Goal: Information Seeking & Learning: Learn about a topic

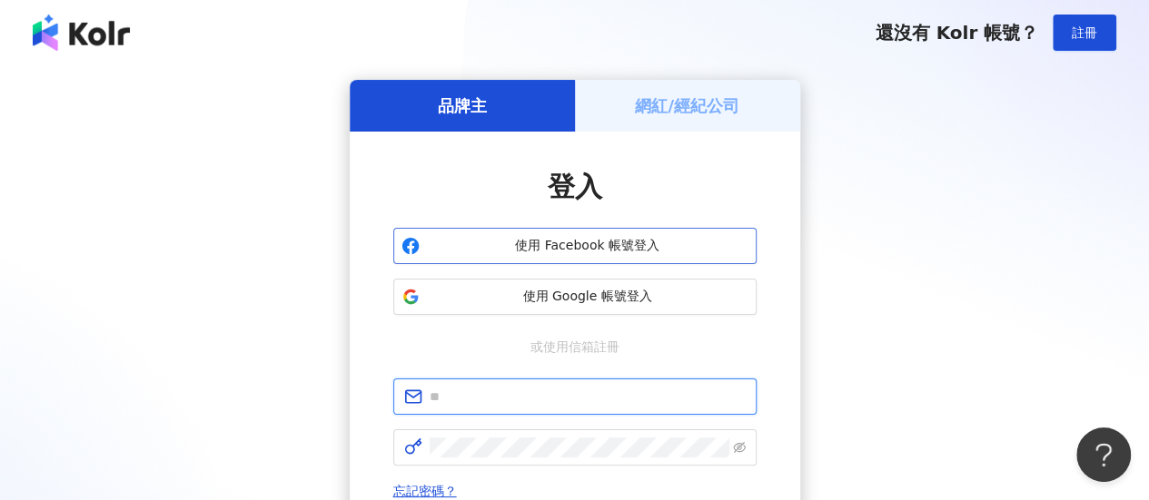
type input "**********"
click at [550, 244] on span "使用 Facebook 帳號登入" at bounding box center [588, 246] width 322 height 18
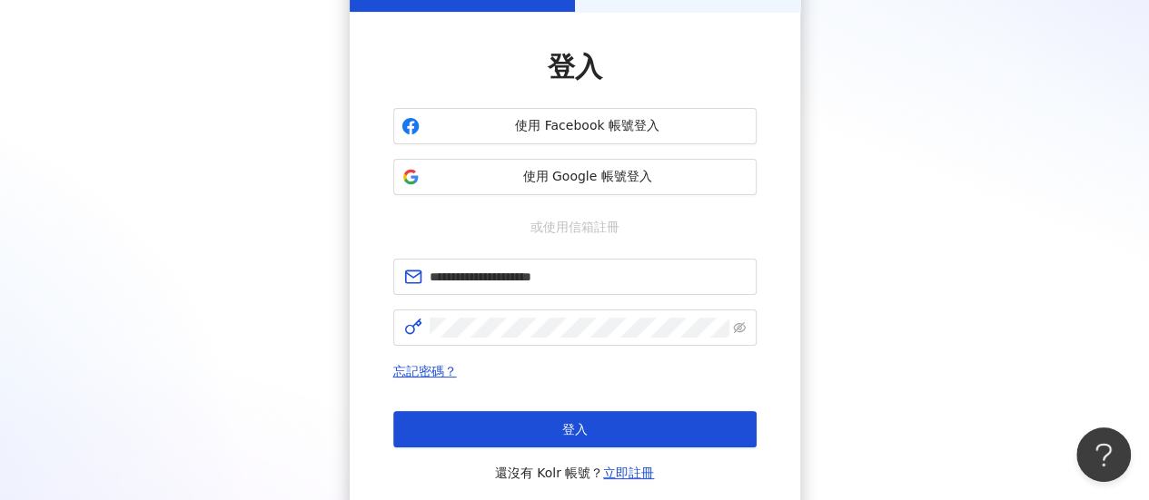
scroll to position [272, 0]
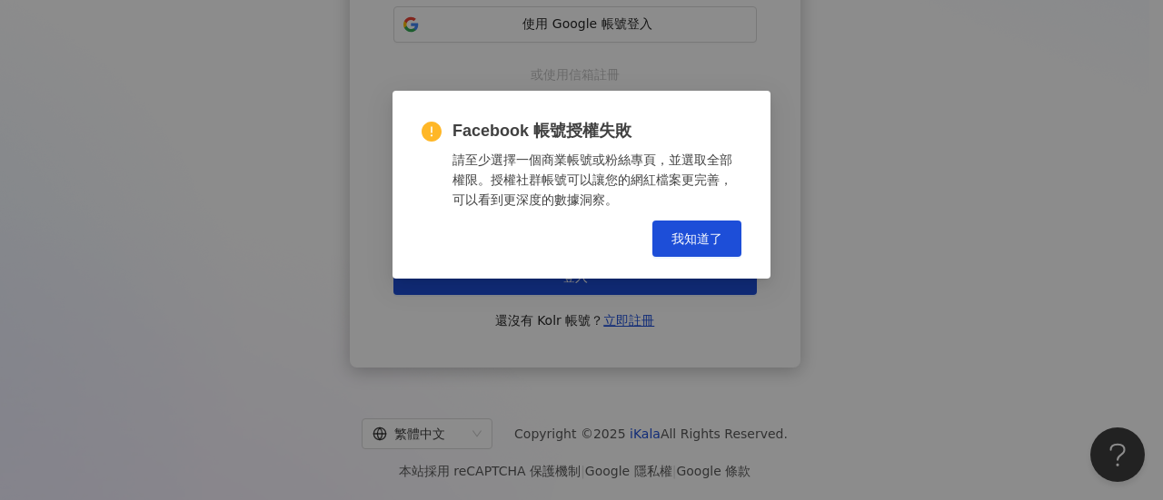
click at [512, 275] on div "Facebook 帳號授權失敗 請至少選擇一個商業帳號或粉絲專頁，並選取全部權限。授權社群帳號可以讓您的網紅檔案更完善，可以看到更深度的數據洞察。 Cance…" at bounding box center [581, 185] width 378 height 188
click at [688, 238] on span "我知道了" at bounding box center [696, 239] width 51 height 15
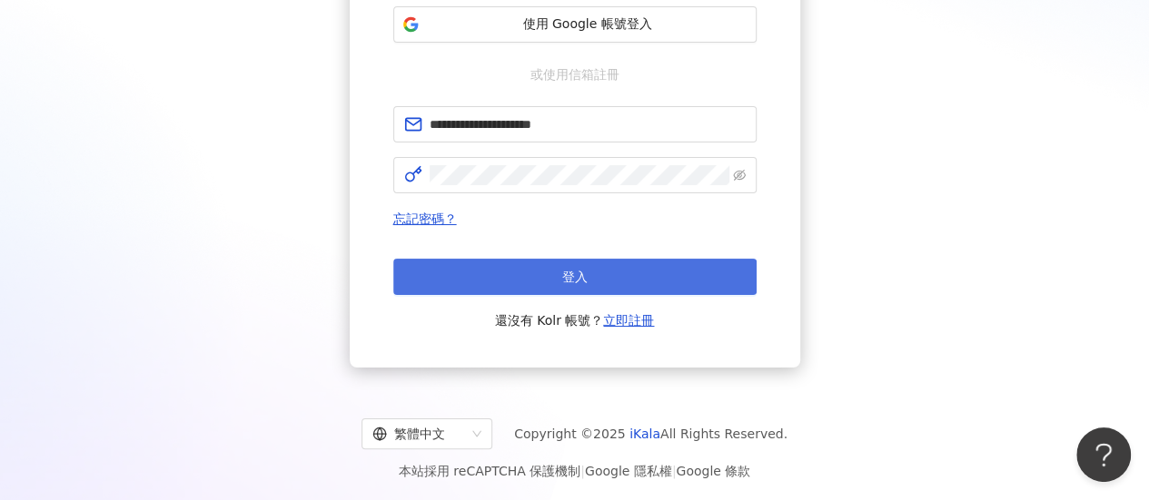
click at [590, 281] on button "登入" at bounding box center [574, 277] width 363 height 36
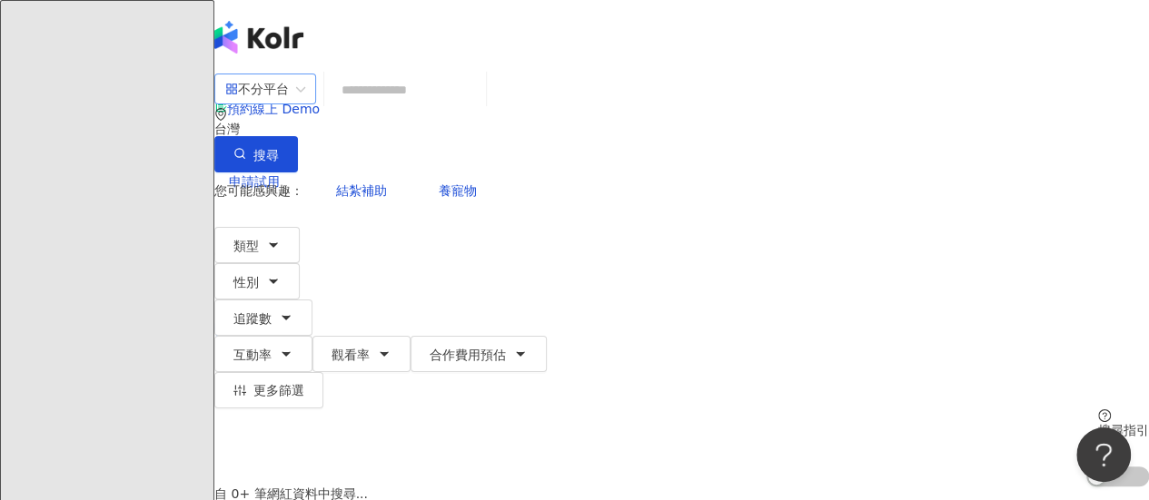
click at [289, 94] on div "不分平台" at bounding box center [257, 88] width 64 height 29
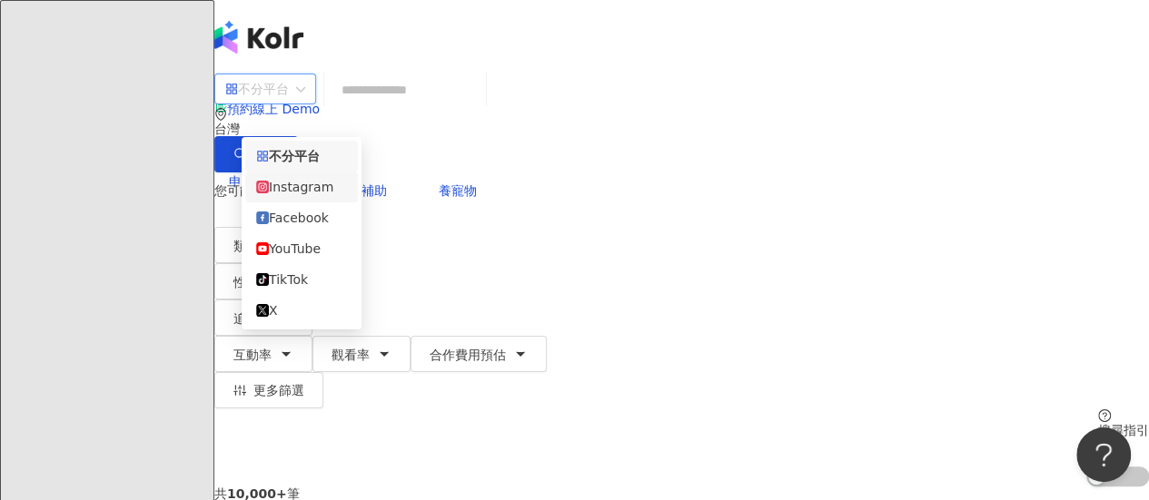
click at [309, 183] on div "Instagram" at bounding box center [301, 187] width 91 height 20
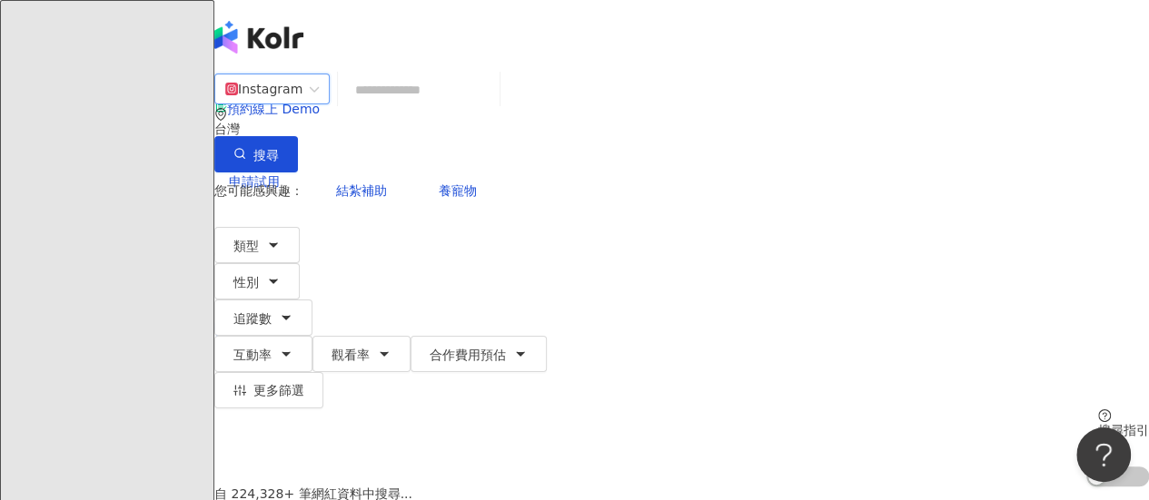
click at [456, 107] on input "search" at bounding box center [418, 90] width 147 height 35
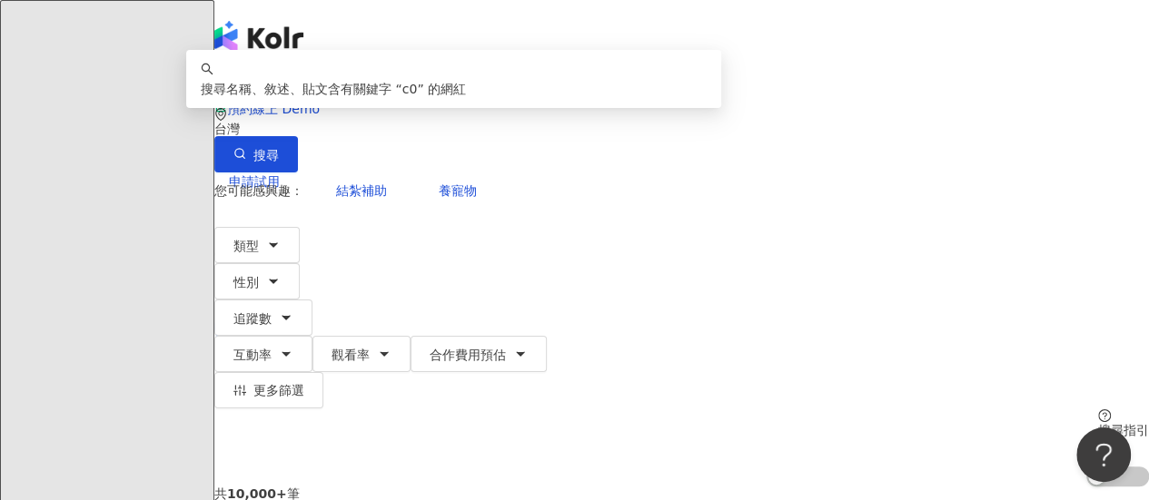
type input "*"
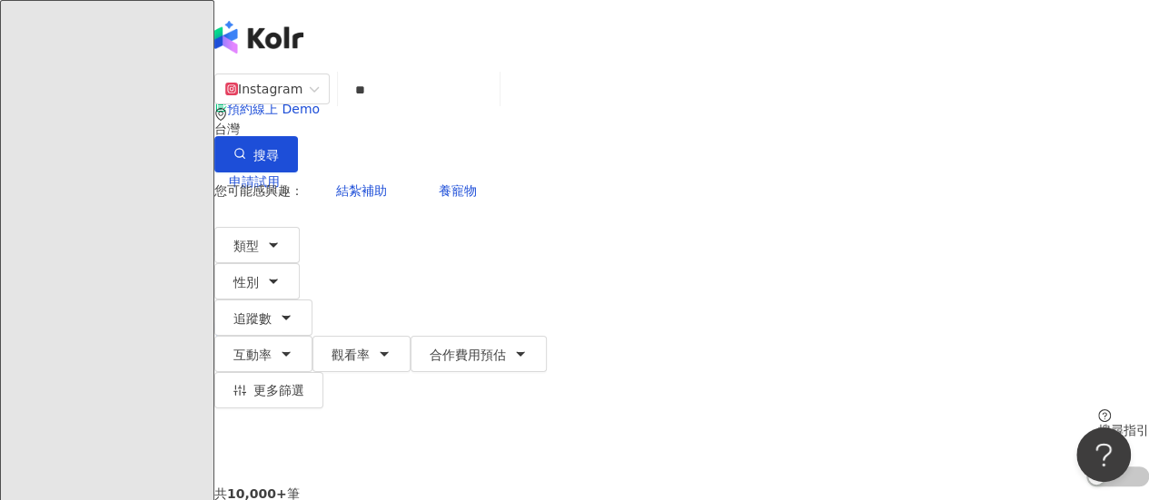
type input "*"
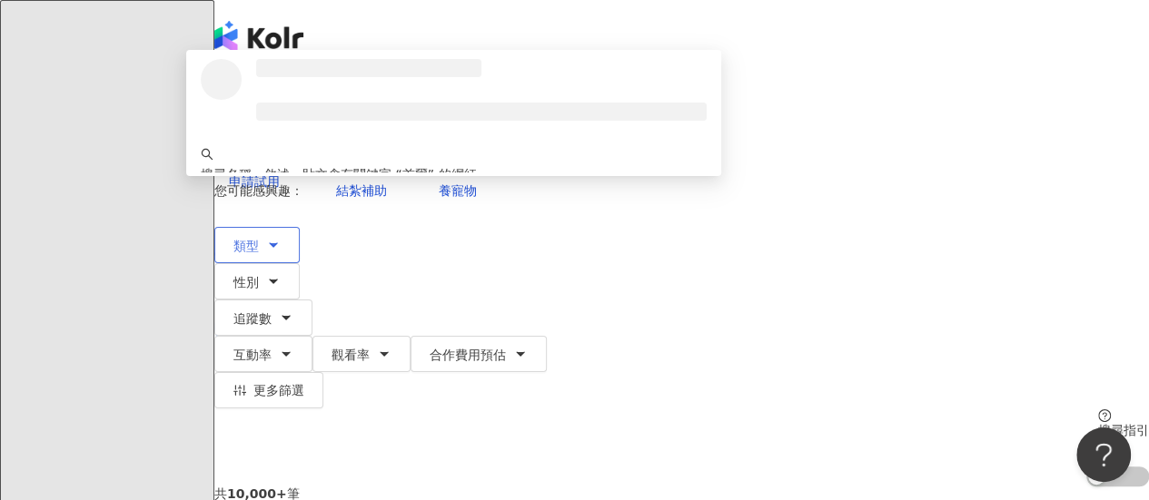
type input "**"
click at [300, 227] on button "類型" at bounding box center [256, 245] width 85 height 36
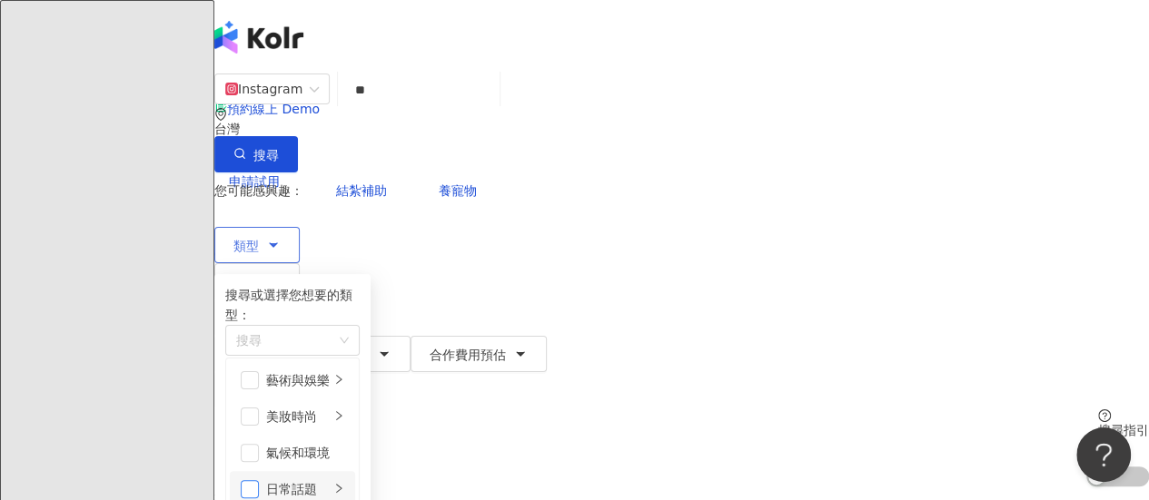
click at [259, 480] on span "button" at bounding box center [250, 489] width 18 height 18
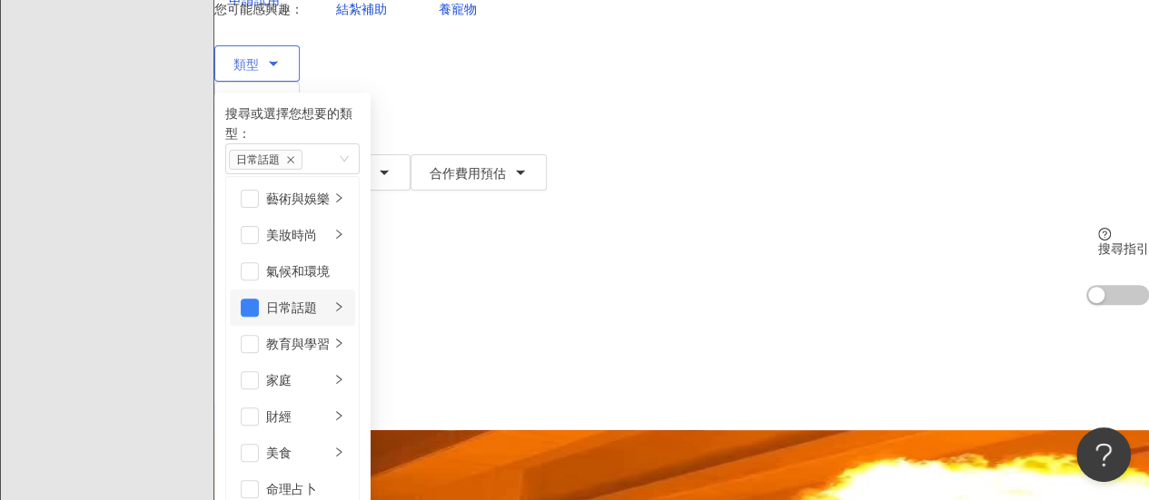
click at [355, 292] on li "日常話題" at bounding box center [292, 308] width 125 height 36
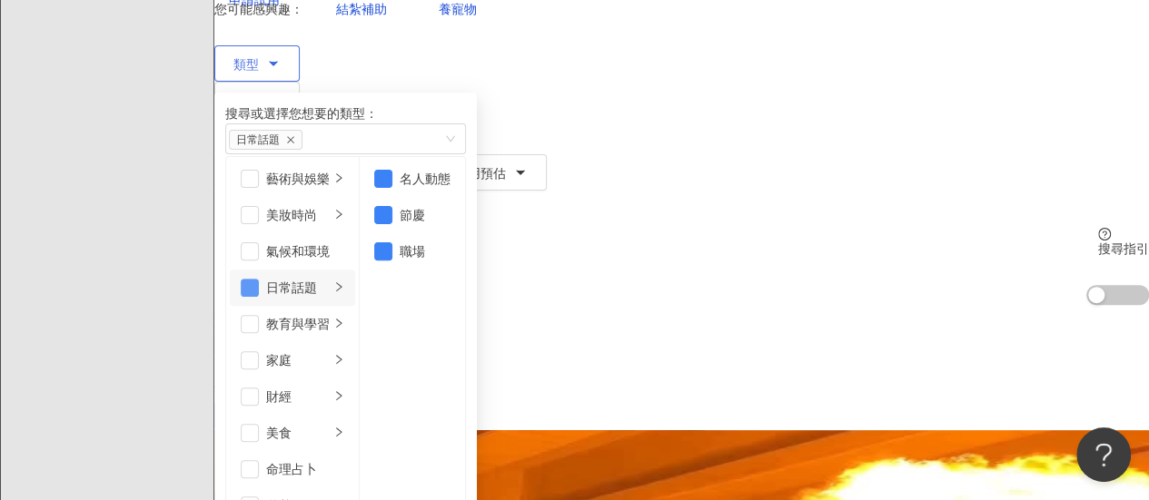
click at [259, 292] on span "button" at bounding box center [250, 288] width 18 height 18
click at [259, 424] on span "button" at bounding box center [250, 433] width 18 height 18
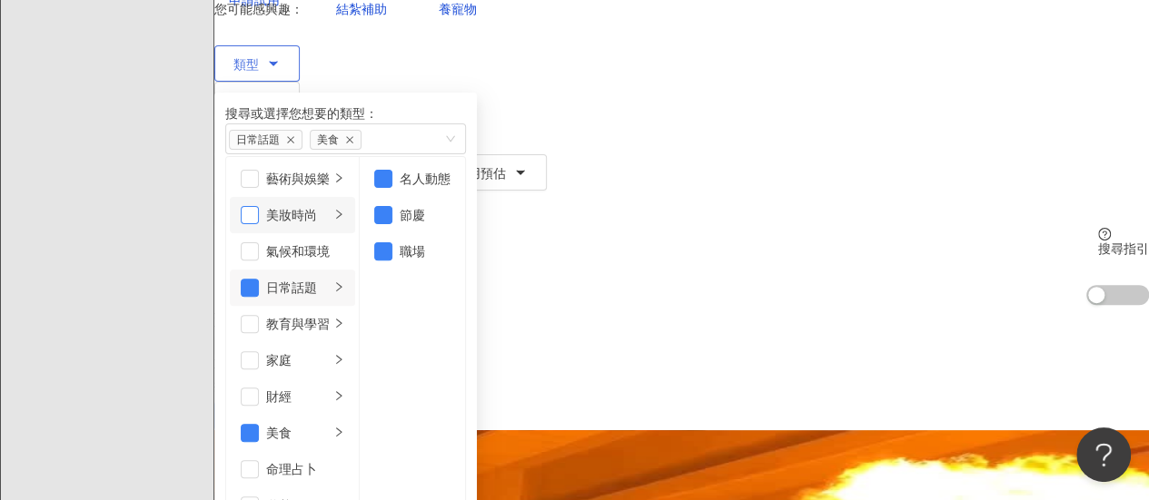
click at [259, 213] on span "button" at bounding box center [250, 215] width 18 height 18
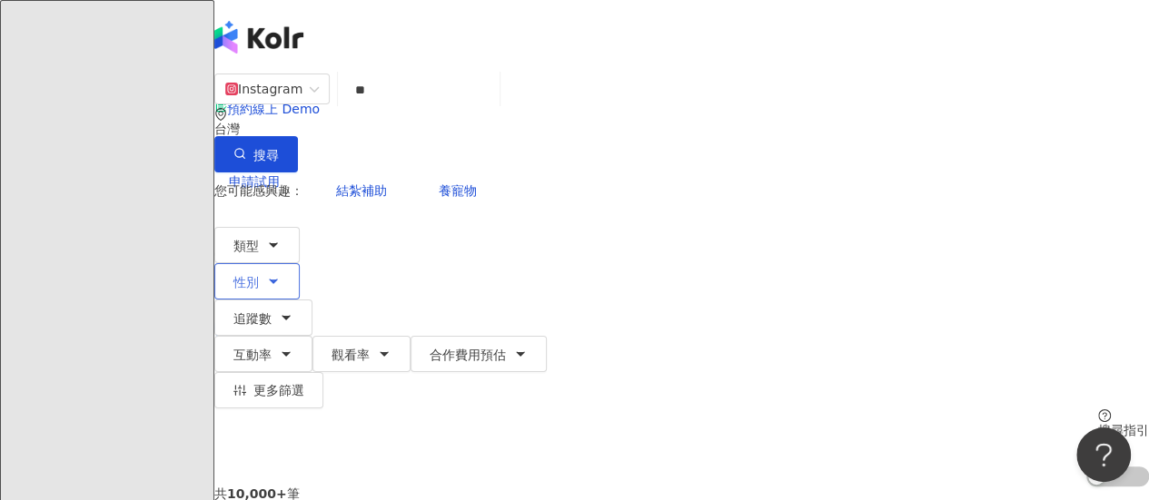
click at [281, 274] on icon "button" at bounding box center [273, 281] width 15 height 15
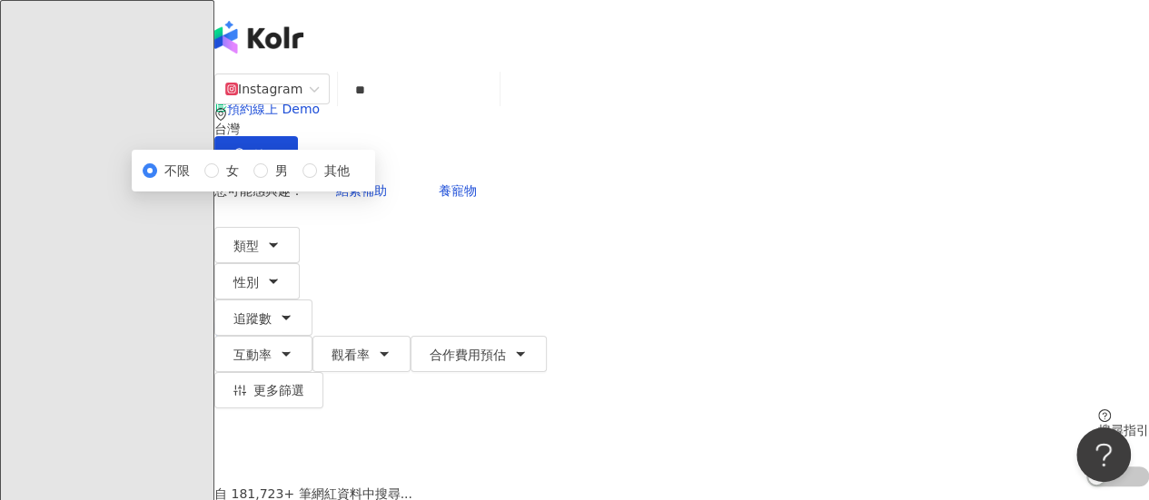
click at [342, 192] on div "不限 女 男 其他" at bounding box center [253, 171] width 243 height 42
click at [272, 312] on span "追蹤數" at bounding box center [252, 319] width 38 height 15
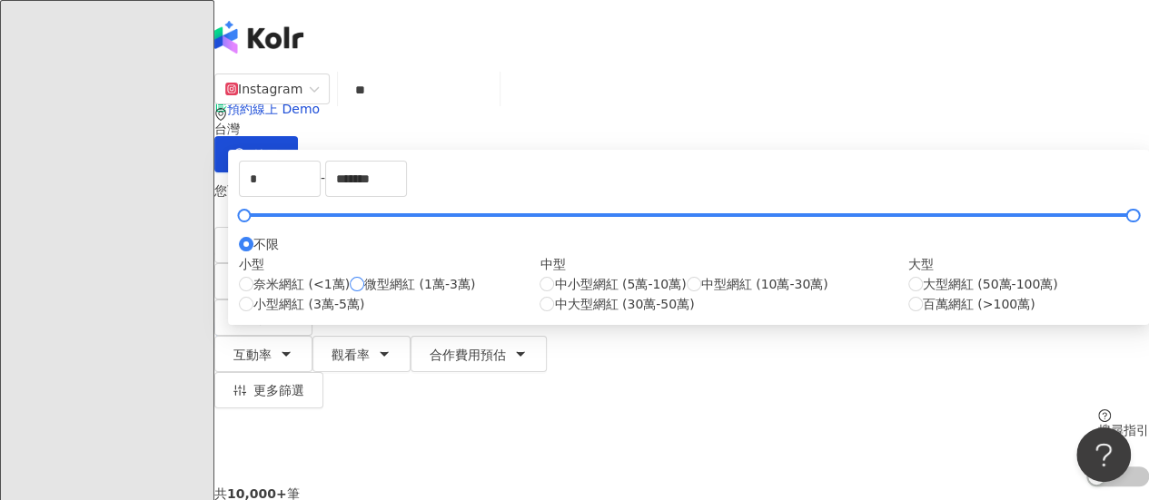
scroll to position [91, 0]
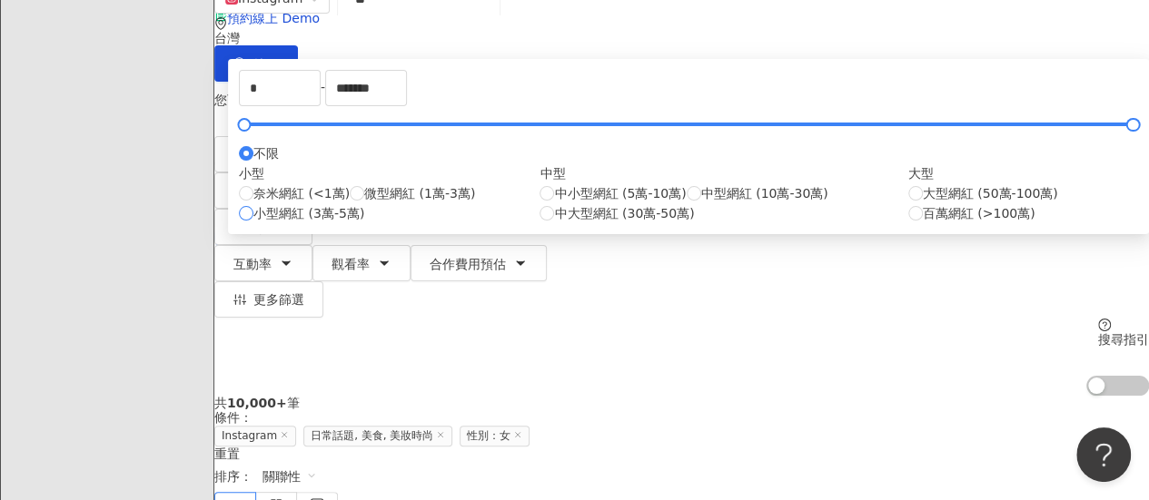
type input "*****"
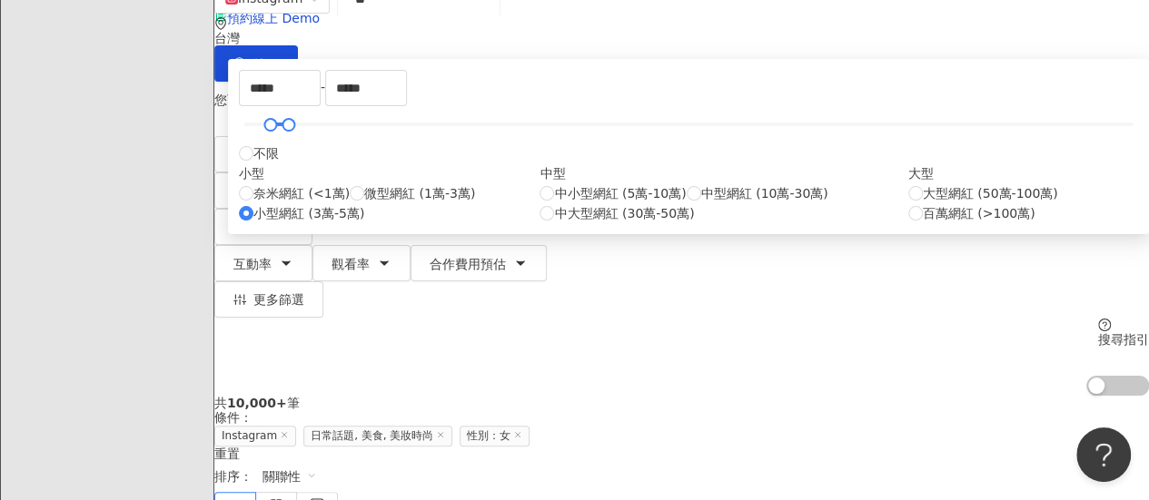
scroll to position [0, 0]
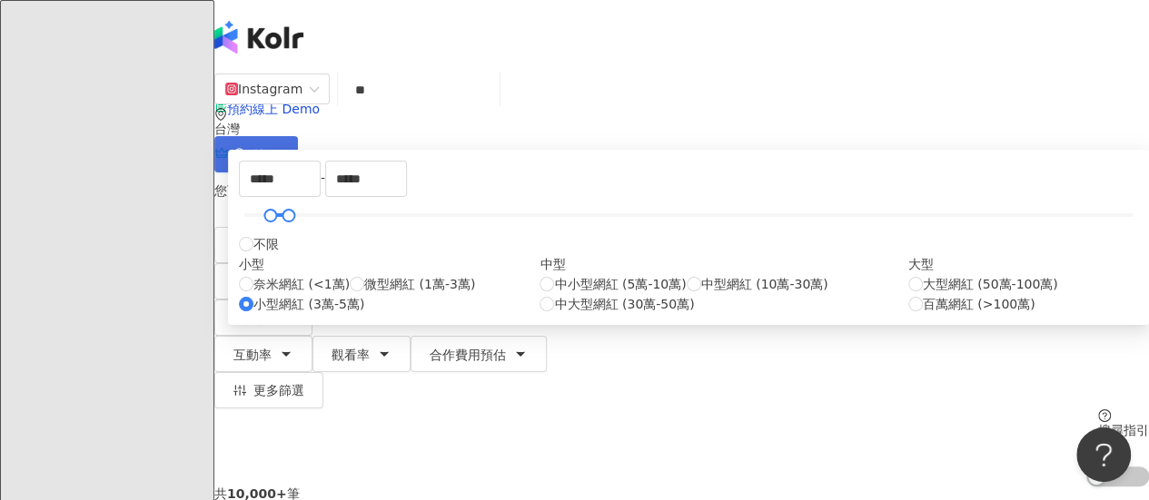
click at [279, 148] on span "搜尋" at bounding box center [265, 155] width 25 height 15
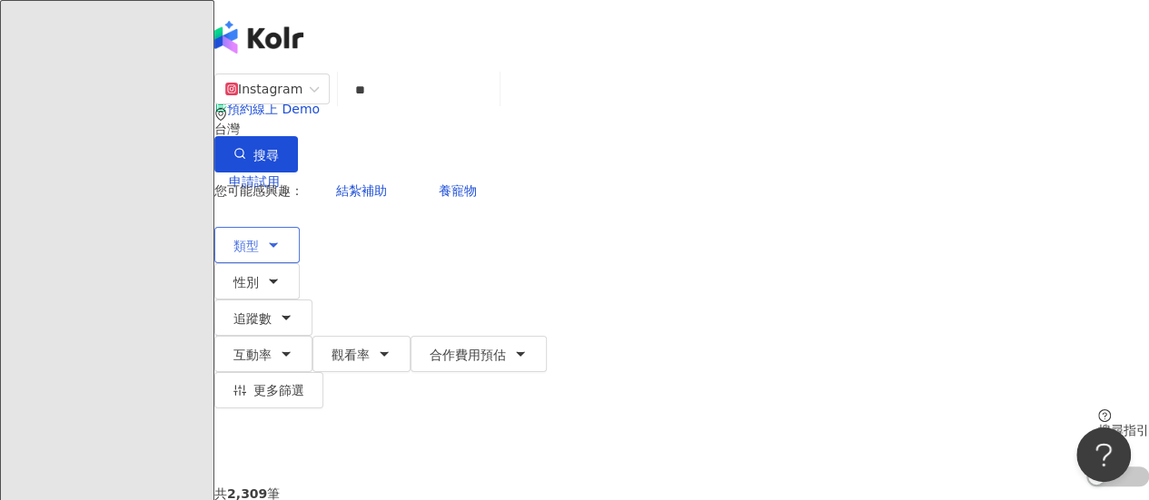
click at [259, 239] on span "類型" at bounding box center [245, 246] width 25 height 15
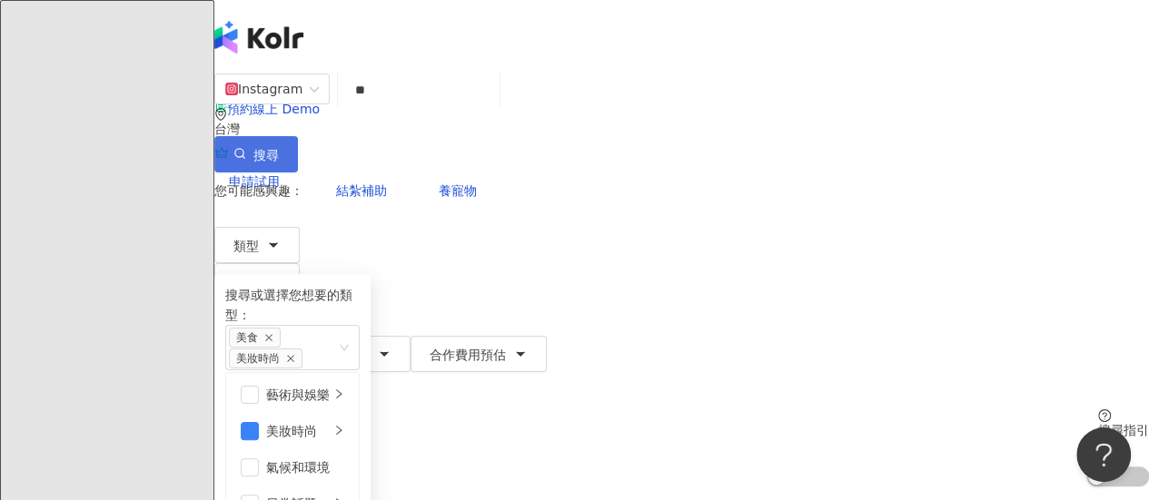
click at [298, 136] on button "搜尋" at bounding box center [256, 154] width 84 height 36
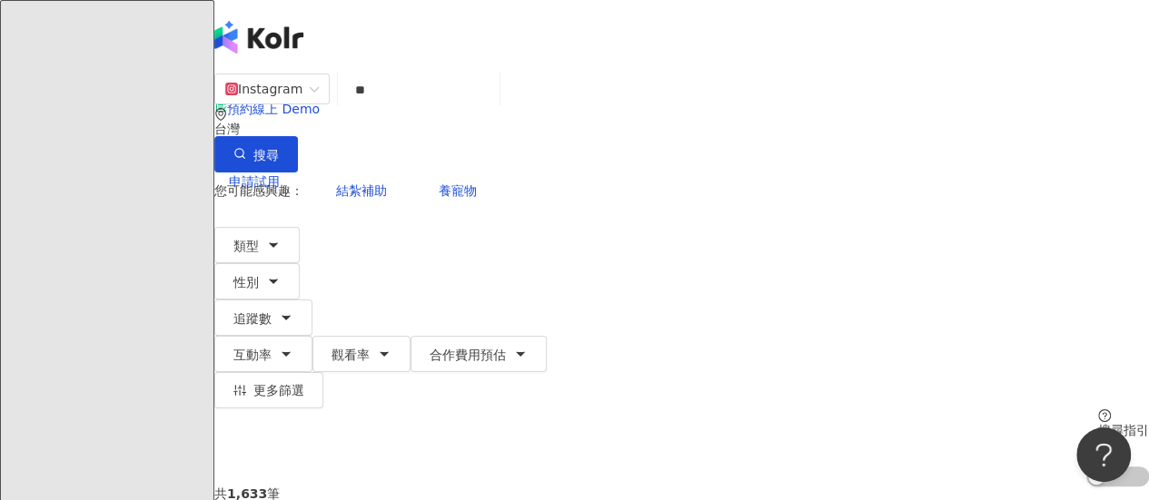
click at [995, 410] on div "互動率" at bounding box center [1000, 408] width 45 height 20
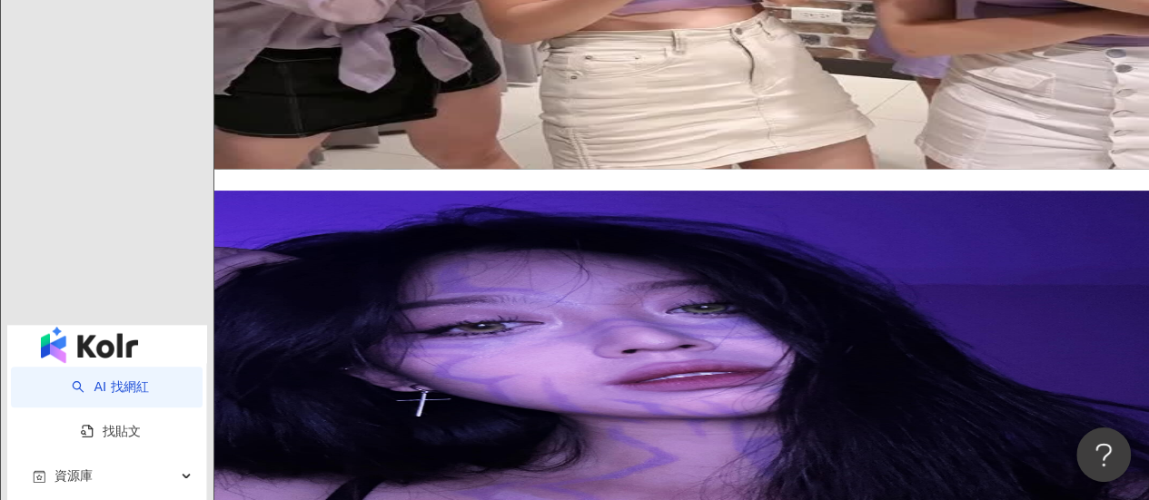
scroll to position [908, 0]
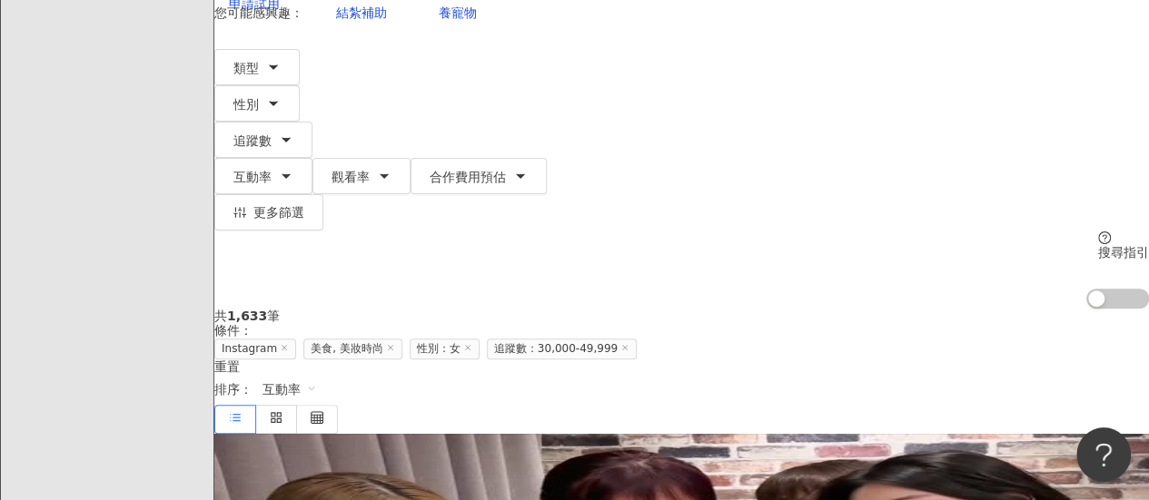
scroll to position [182, 0]
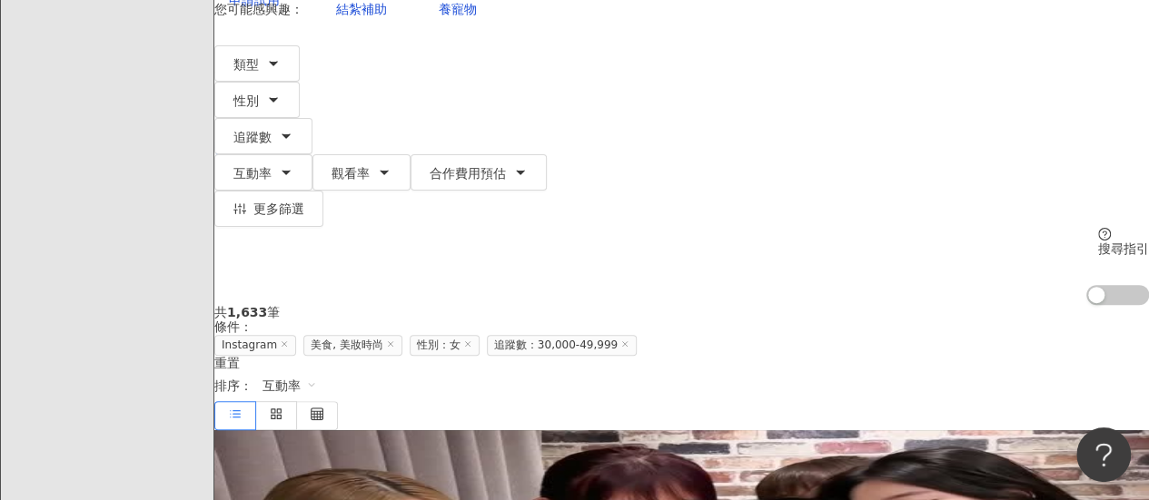
click at [317, 371] on span "互動率" at bounding box center [289, 385] width 54 height 29
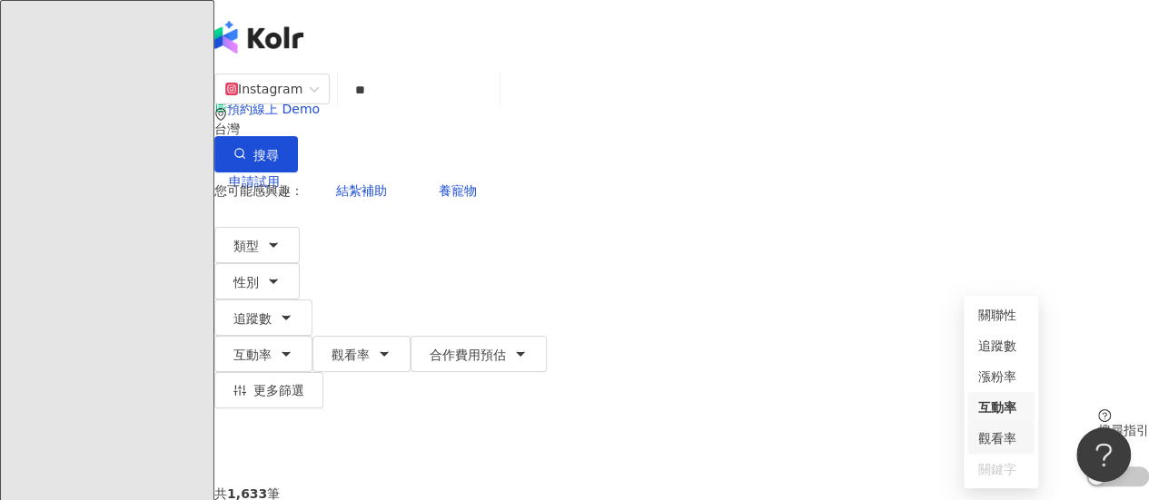
click at [447, 107] on input "**" at bounding box center [418, 90] width 147 height 35
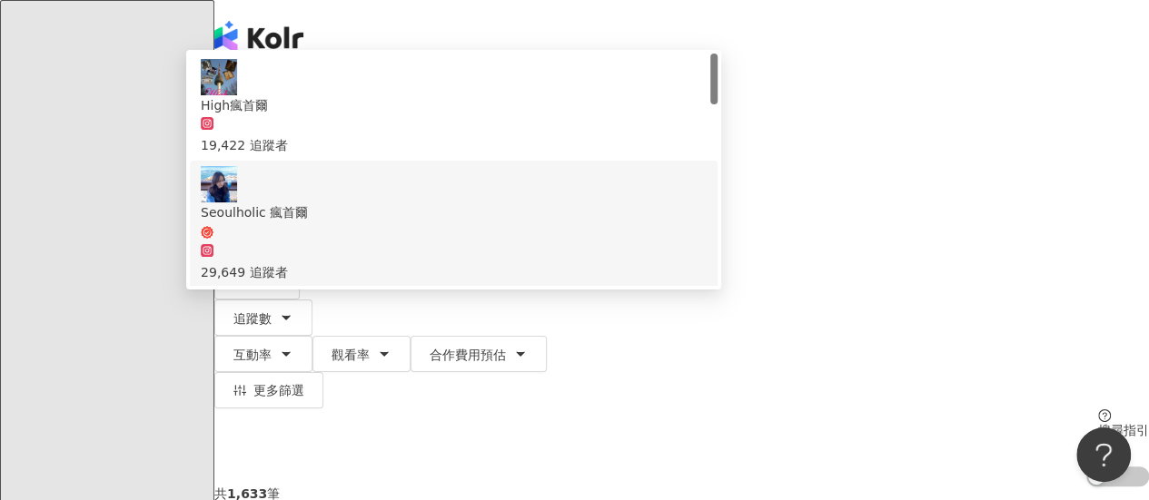
click at [625, 243] on div "29,649 追蹤者" at bounding box center [454, 263] width 506 height 40
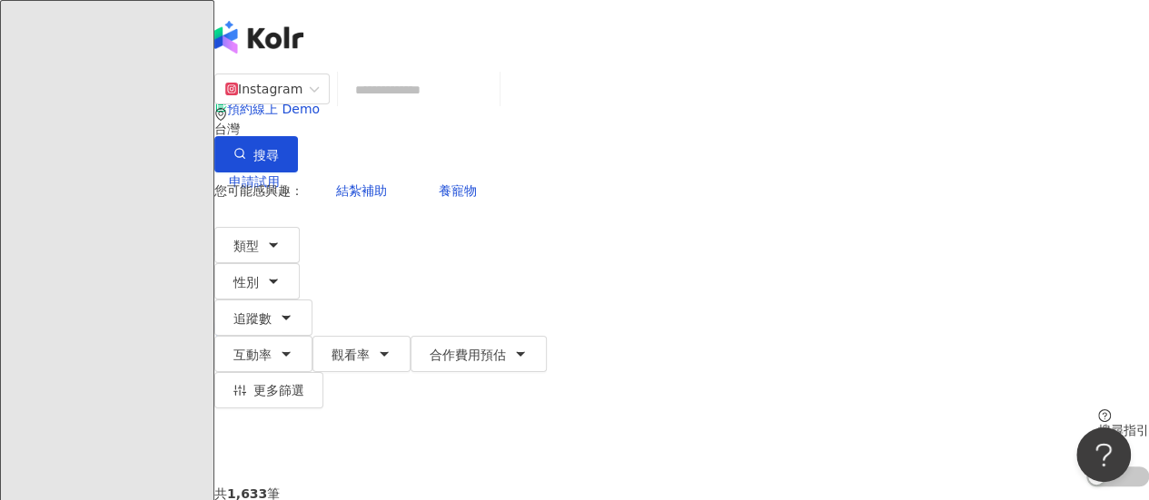
click at [441, 107] on input "search" at bounding box center [418, 90] width 147 height 35
paste input "**********"
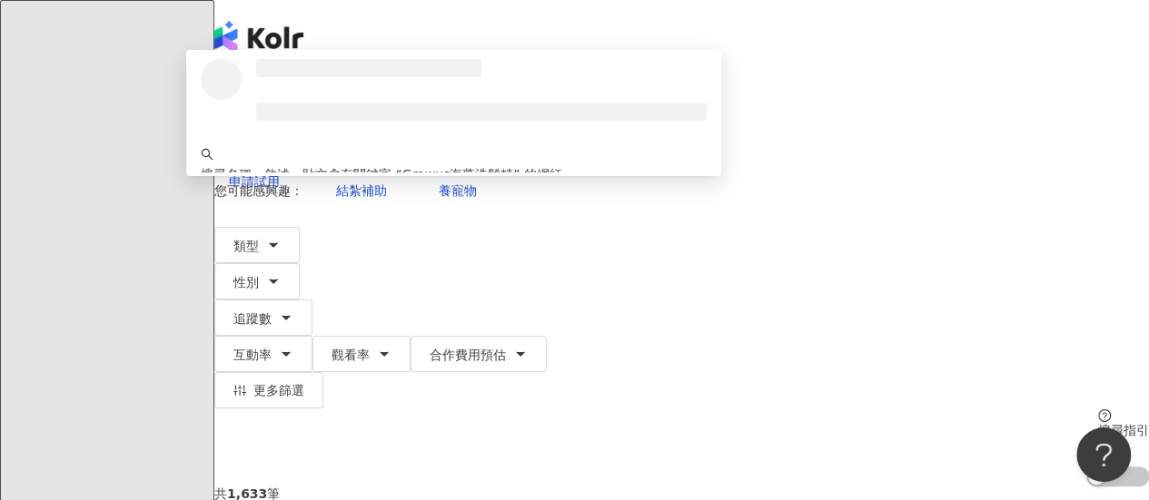
type input "**********"
click at [246, 148] on span "button" at bounding box center [239, 155] width 13 height 15
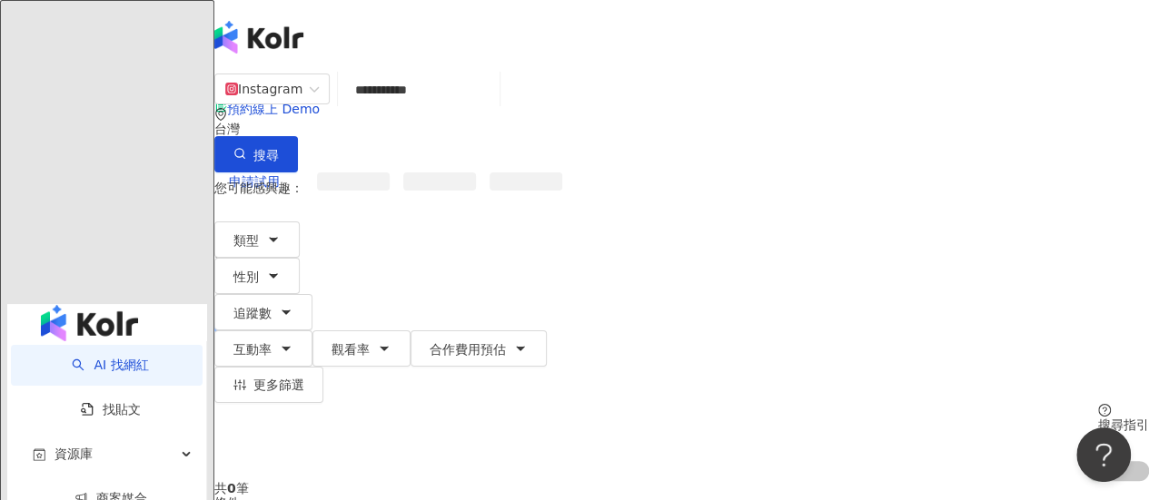
click at [243, 26] on div "el-icon-cs 預約線上 Demo 申請試用 繁體中文 R" at bounding box center [681, 181] width 935 height 363
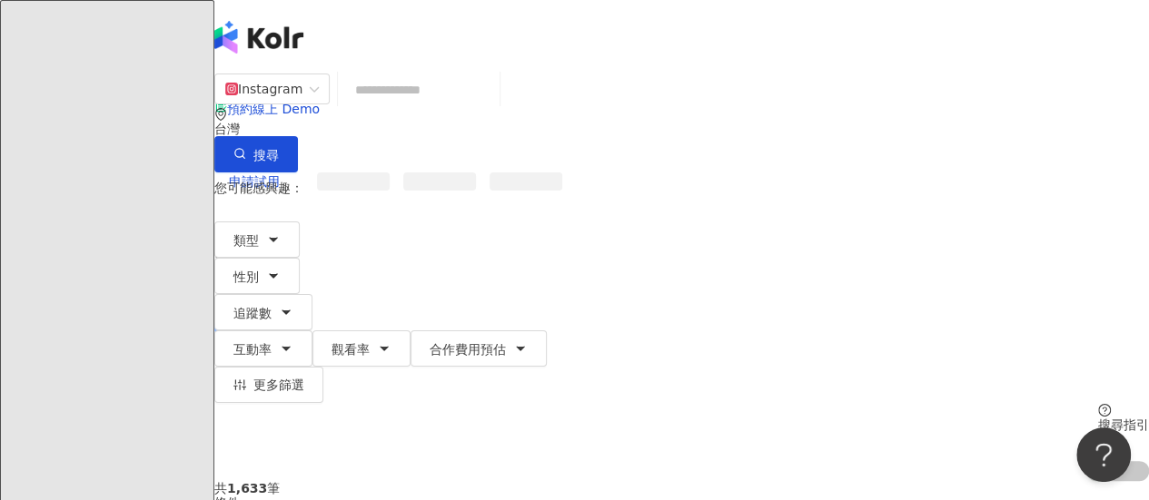
click at [492, 105] on input "search" at bounding box center [418, 90] width 147 height 35
paste input "*****"
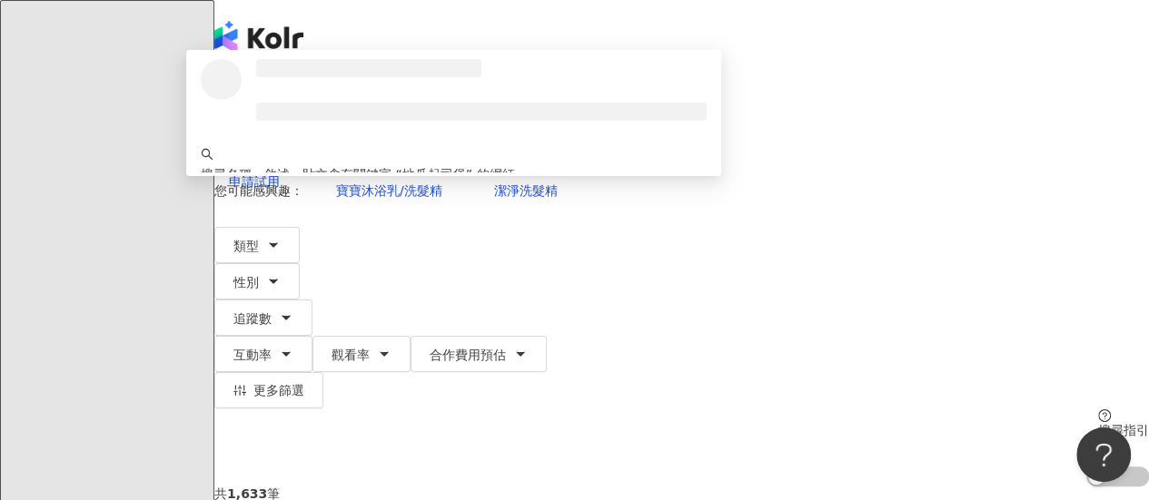
click at [279, 148] on span "搜尋" at bounding box center [265, 155] width 25 height 15
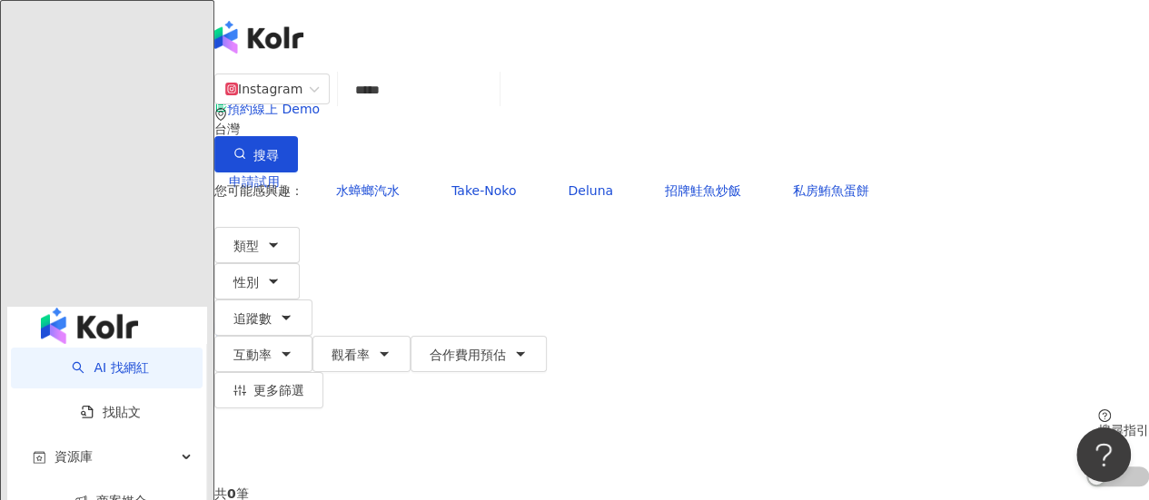
click at [298, 136] on button "搜尋" at bounding box center [256, 154] width 84 height 36
drag, startPoint x: 483, startPoint y: 110, endPoint x: 264, endPoint y: 103, distance: 219.0
click at [264, 103] on div "Instagram ***** 台灣 搜尋 keyword 搜尋名稱、敘述、貼文含有關鍵字 “ 地瓜起司堡 ” 的網紅" at bounding box center [681, 123] width 935 height 100
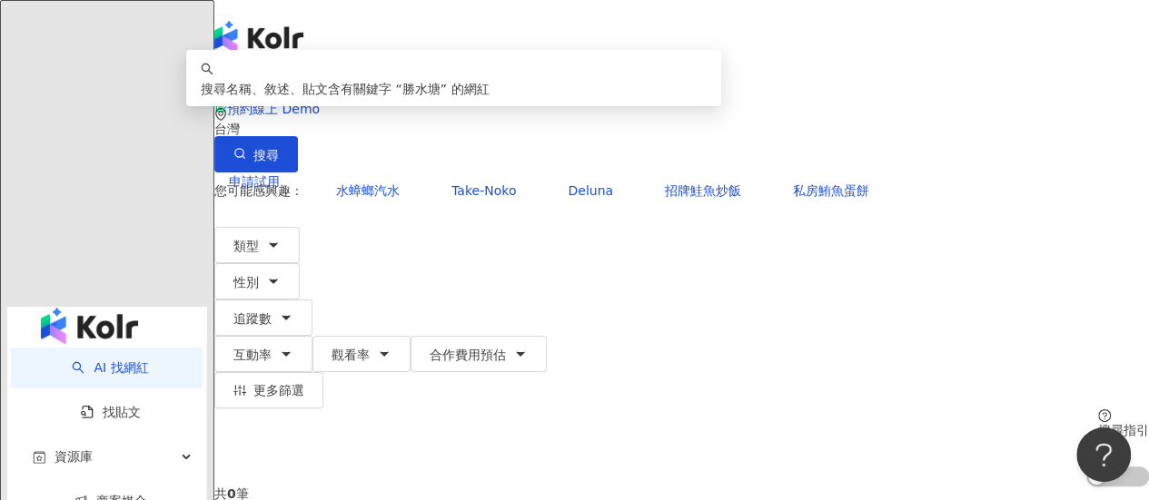
type input "*"
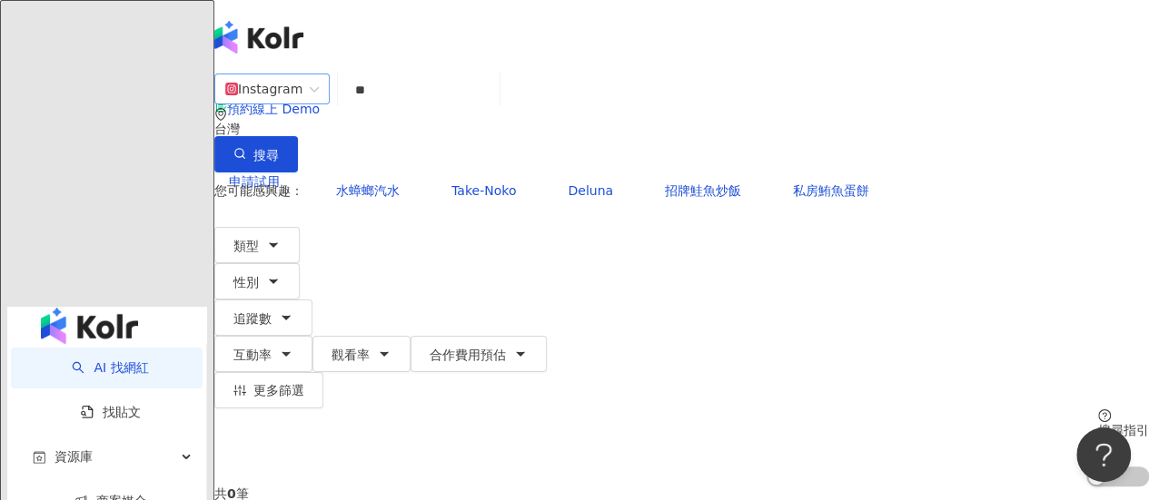
type input "*"
click at [298, 136] on button "搜尋" at bounding box center [256, 154] width 84 height 36
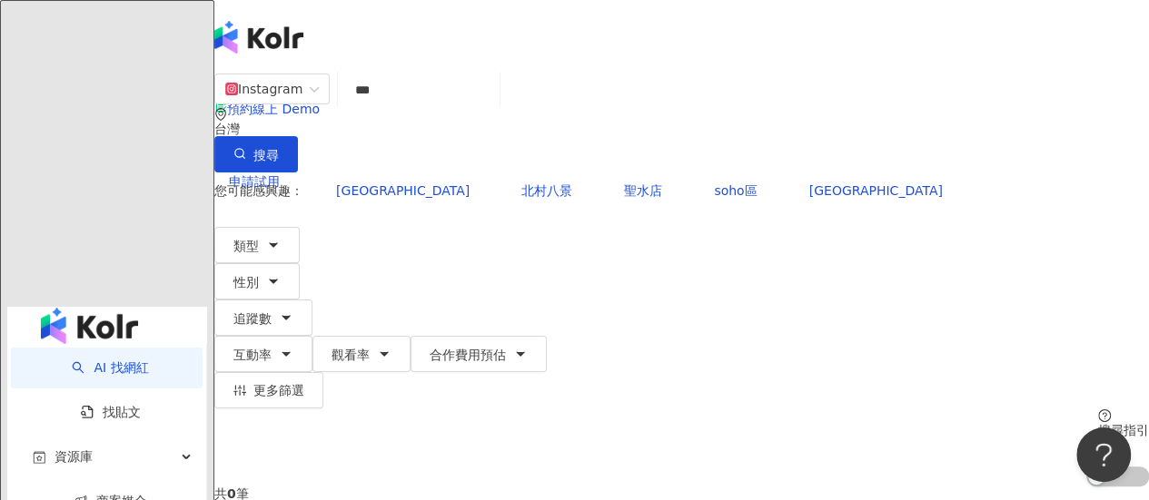
click at [451, 107] on input "***" at bounding box center [418, 90] width 147 height 35
click at [361, 183] on span "新沙洞" at bounding box center [403, 190] width 134 height 15
type input "***"
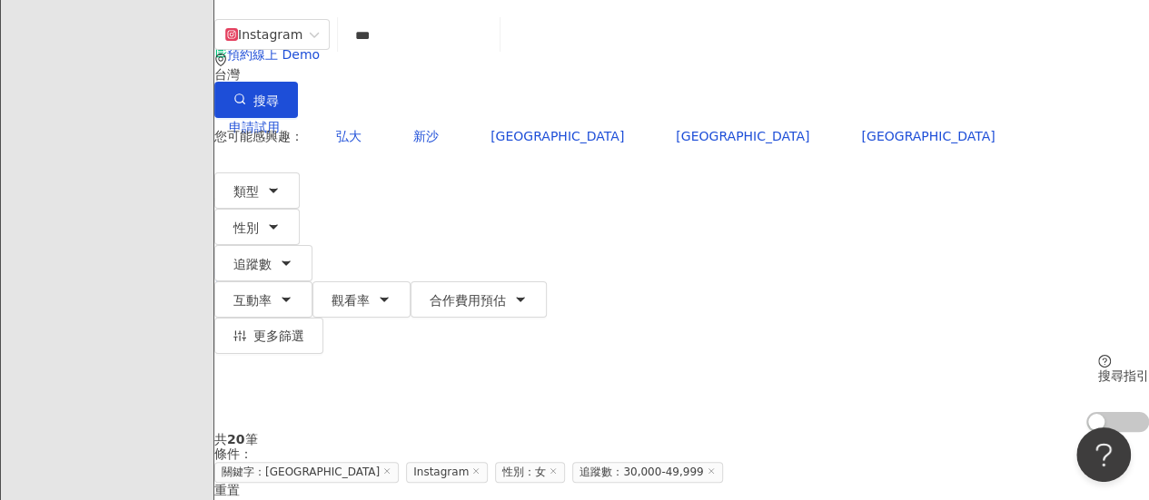
scroll to position [91, 0]
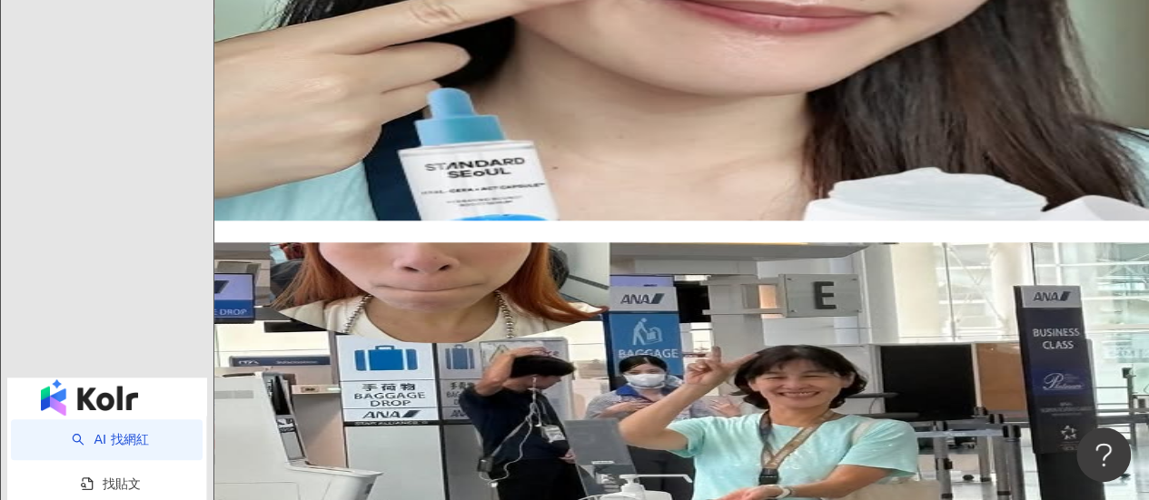
scroll to position [727, 0]
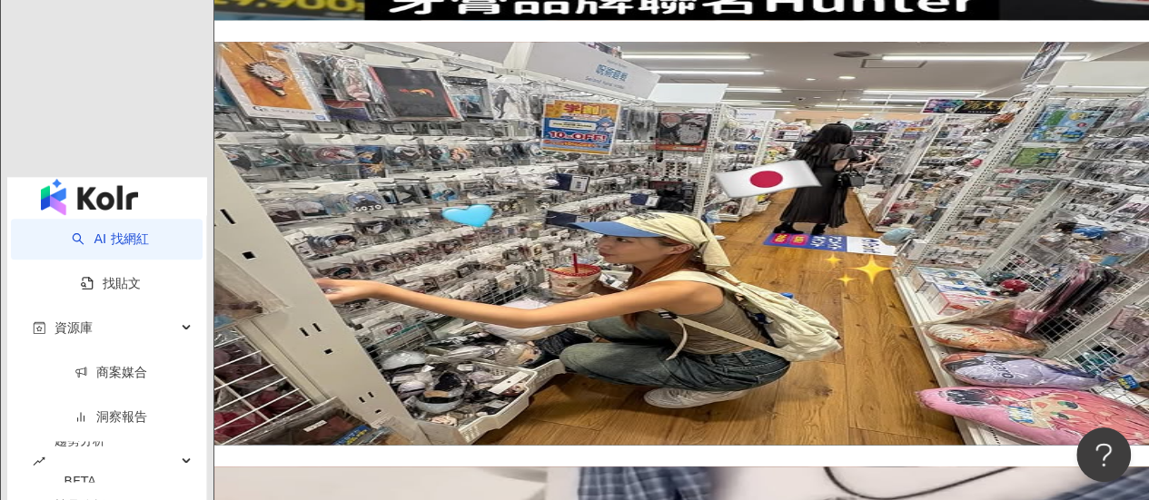
scroll to position [908, 0]
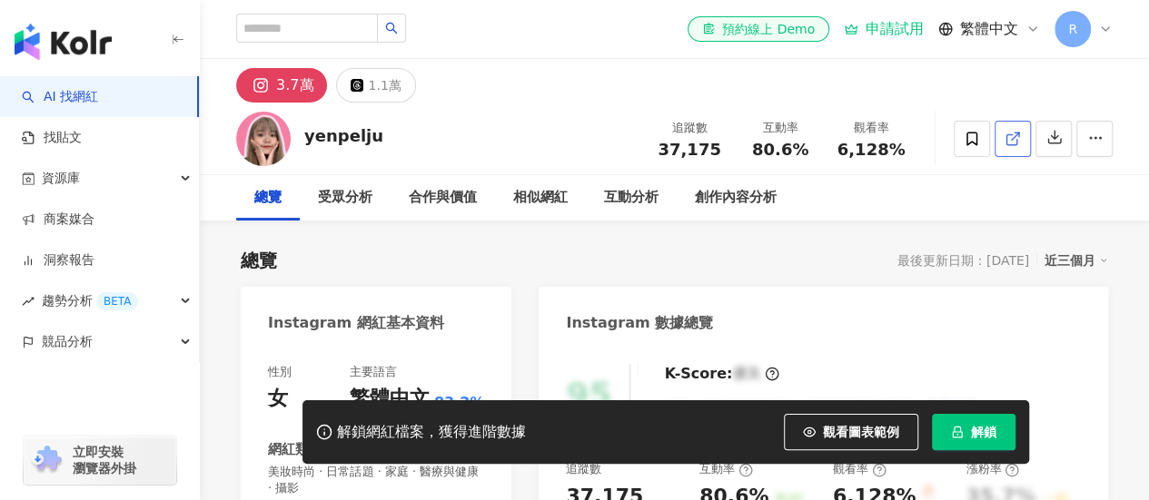
click at [1013, 138] on line at bounding box center [1015, 136] width 7 height 7
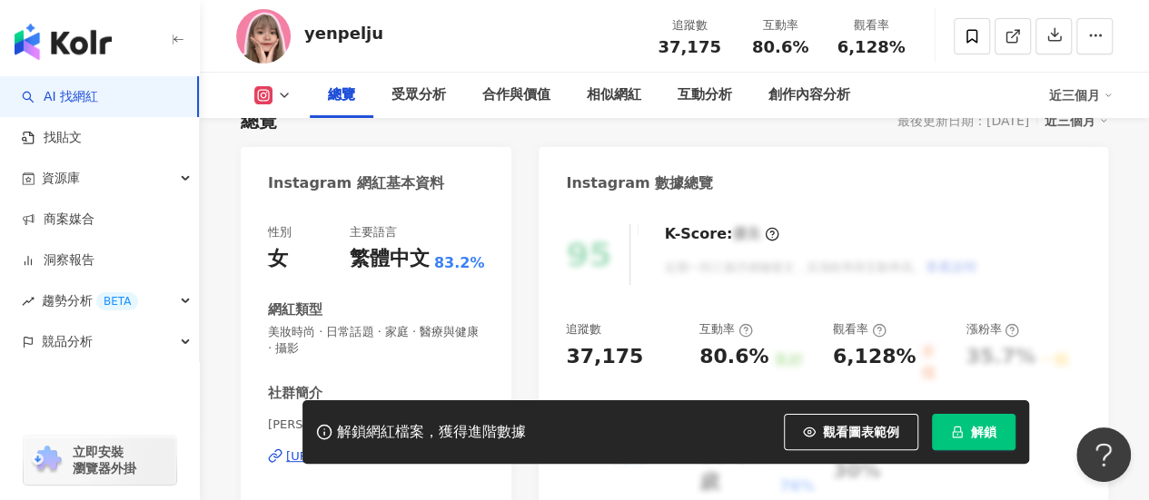
scroll to position [272, 0]
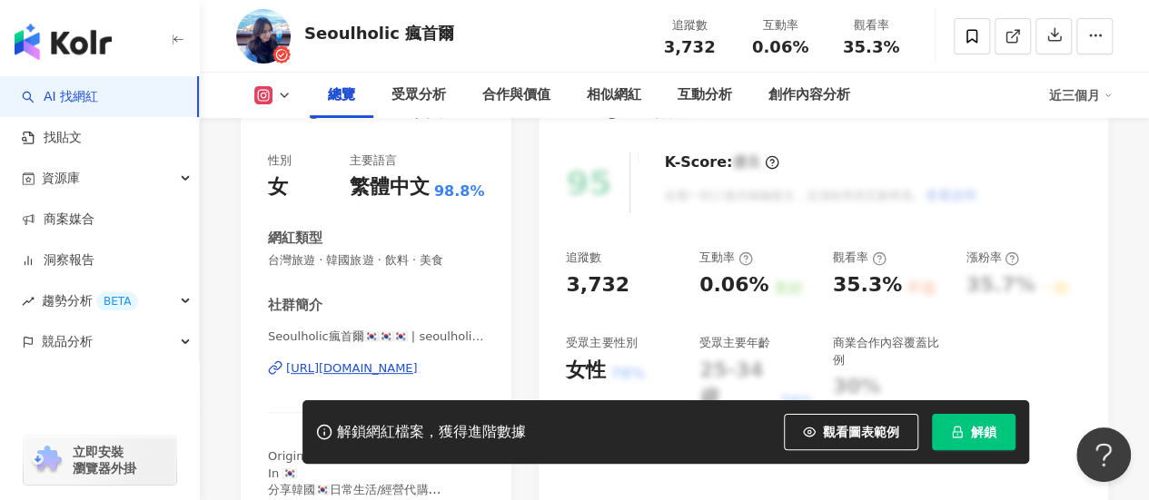
scroll to position [272, 0]
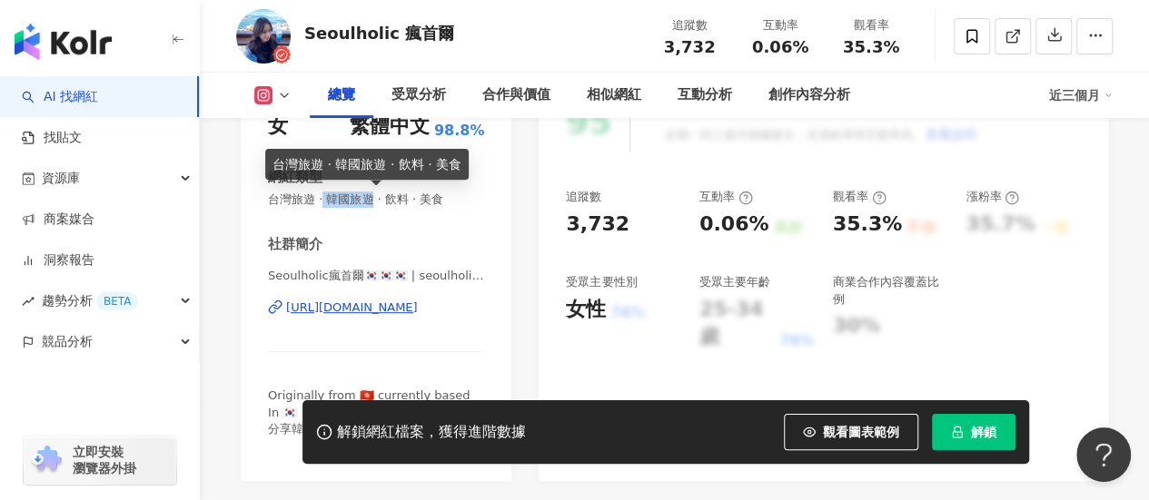
drag, startPoint x: 329, startPoint y: 200, endPoint x: 374, endPoint y: 201, distance: 45.4
click at [374, 201] on span "台灣旅遊 · 韓國旅遊 · 飲料 · 美食" at bounding box center [376, 200] width 216 height 16
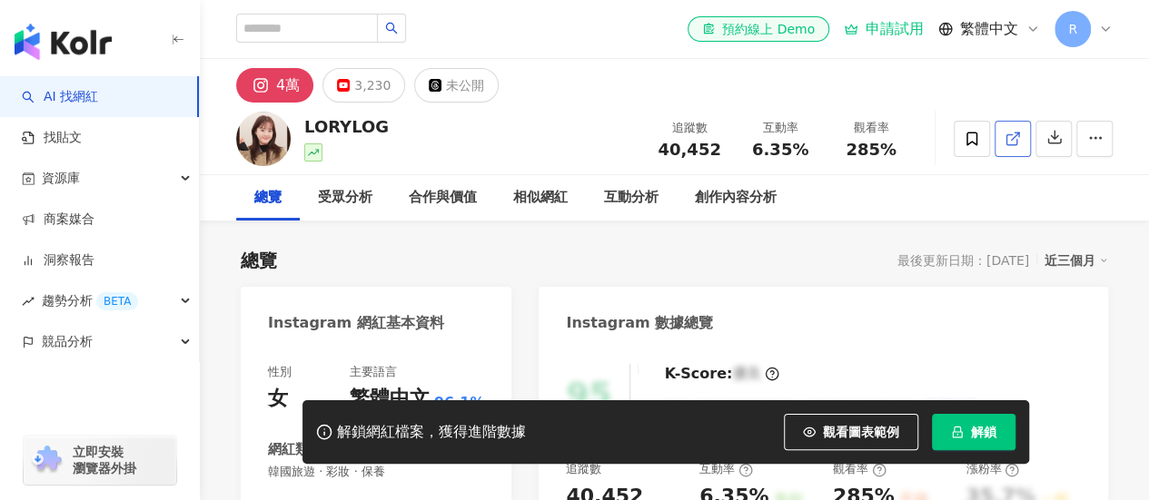
click at [1015, 131] on icon at bounding box center [1013, 139] width 16 height 16
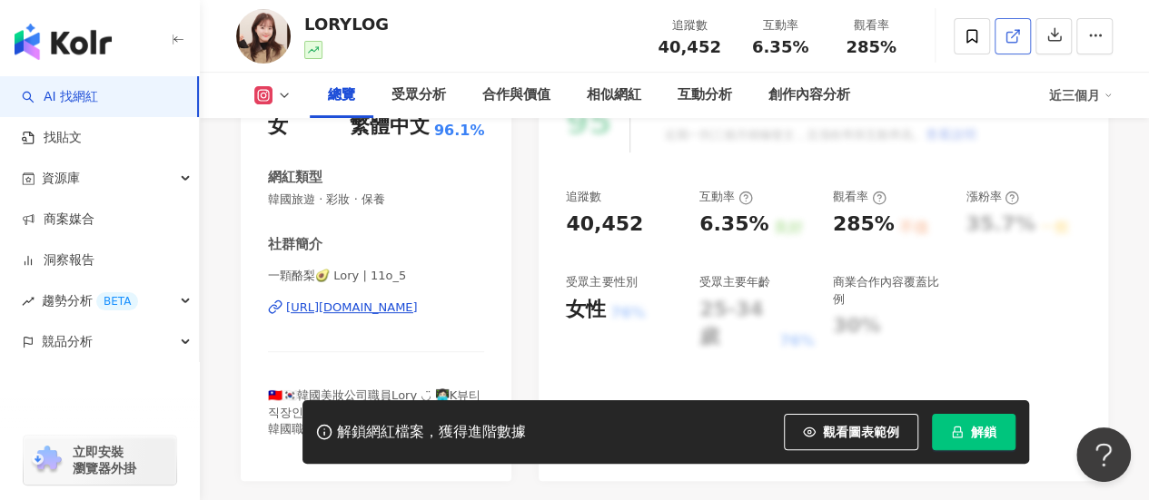
click at [1016, 42] on icon at bounding box center [1011, 37] width 10 height 10
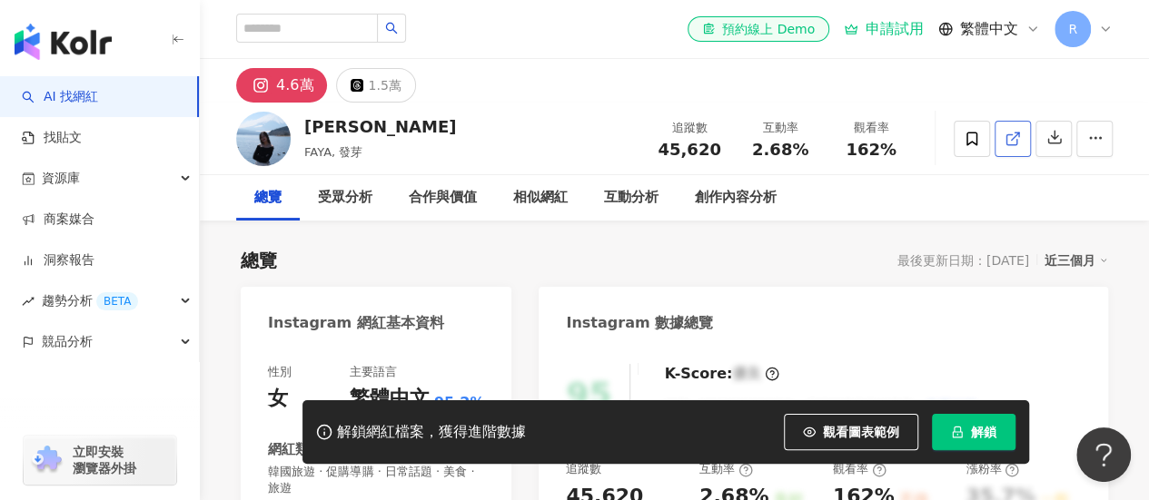
click at [1015, 143] on icon at bounding box center [1013, 139] width 16 height 16
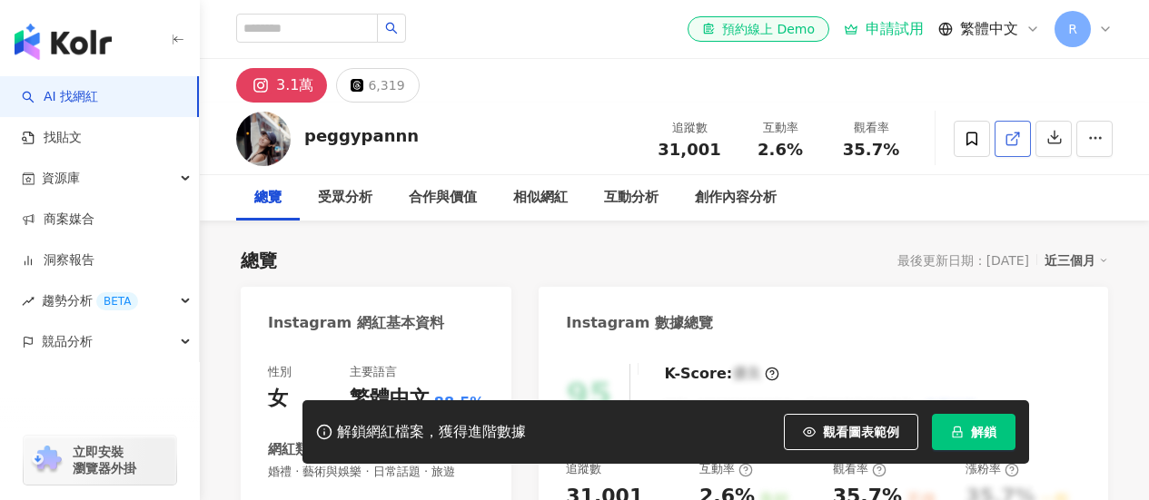
click at [1006, 134] on icon at bounding box center [1011, 139] width 10 height 10
